Goal: Find specific page/section

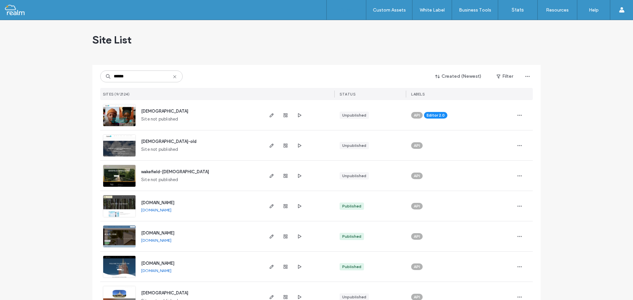
type input "******"
click at [153, 112] on span "central-baptist-church" at bounding box center [164, 111] width 47 height 5
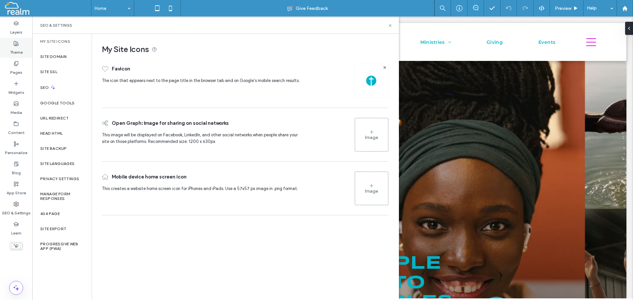
click at [18, 43] on icon at bounding box center [16, 43] width 5 height 5
